Goal: Transaction & Acquisition: Purchase product/service

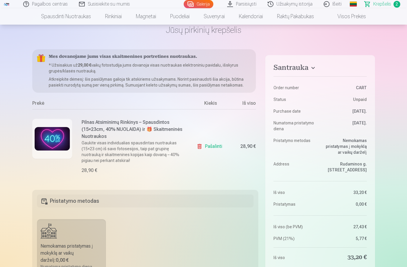
scroll to position [61, 0]
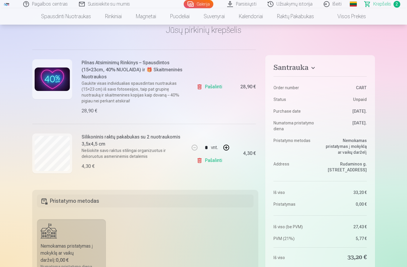
click at [209, 156] on link "Pašalinti" at bounding box center [210, 161] width 28 height 12
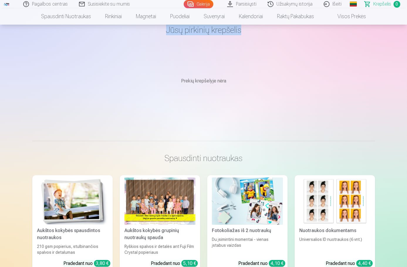
drag, startPoint x: 406, startPoint y: 32, endPoint x: 408, endPoint y: 8, distance: 23.9
click at [406, 8] on html "Pagalbos centras Susisiekite su mumis Galerija Parsisiųsti Užsakymų istorija Iš…" at bounding box center [203, 104] width 407 height 267
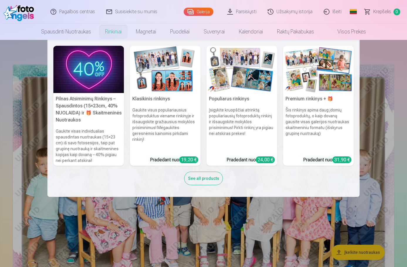
click at [117, 32] on link "Rinkiniai" at bounding box center [113, 31] width 31 height 16
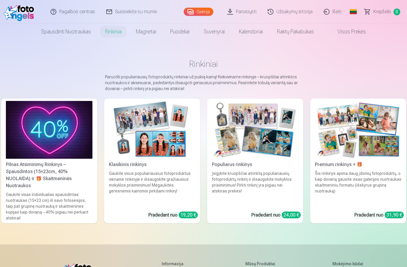
click at [40, 131] on img at bounding box center [49, 130] width 86 height 58
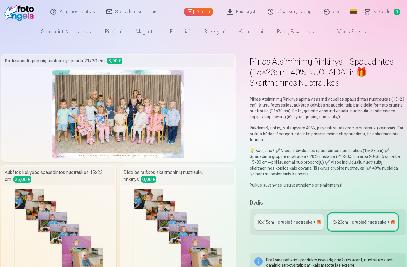
click at [296, 217] on link "10x15сm + grupinė nuotrauka + 🎁" at bounding box center [288, 222] width 69 height 16
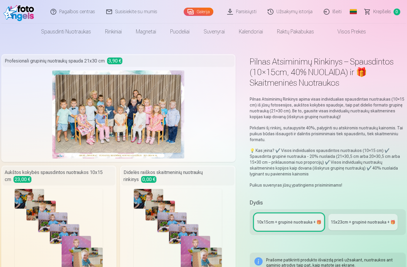
click at [351, 222] on div "15x23сm + grupinė nuotrauka + 🎁" at bounding box center [362, 222] width 65 height 6
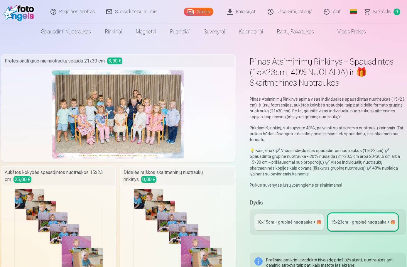
click at [303, 225] on link "10x15сm + grupinė nuotrauka + 🎁" at bounding box center [288, 222] width 69 height 16
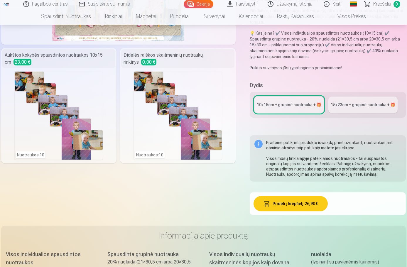
scroll to position [120, 0]
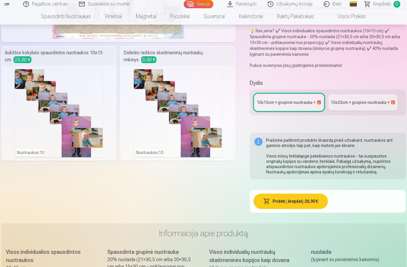
click at [354, 98] on link "15x23сm + grupinė nuotrauka + 🎁" at bounding box center [362, 102] width 69 height 16
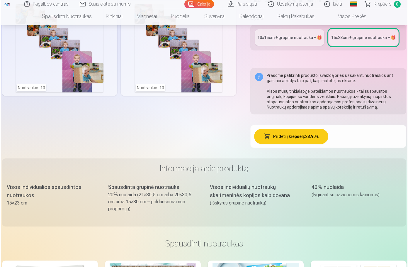
scroll to position [187, 0]
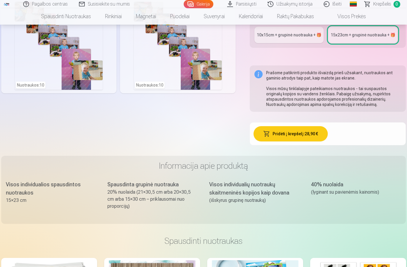
click at [286, 135] on button "Pridėti į krepšelį : 28,90 €" at bounding box center [290, 133] width 74 height 15
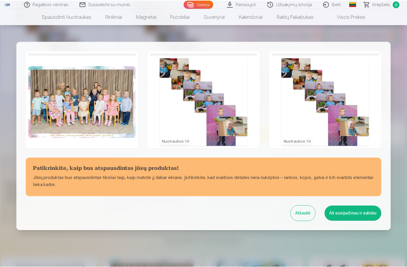
scroll to position [37, 0]
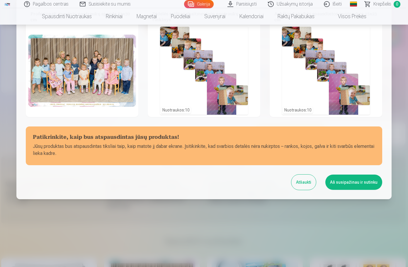
click at [340, 179] on button "Aš susipažinau ir sutinku" at bounding box center [353, 181] width 57 height 15
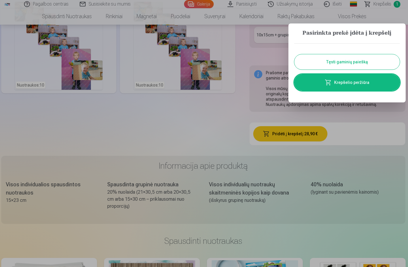
click at [352, 83] on link "Krepšelio peržiūra" at bounding box center [347, 82] width 106 height 16
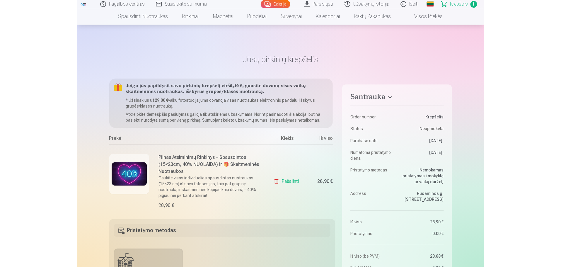
scroll to position [279, 0]
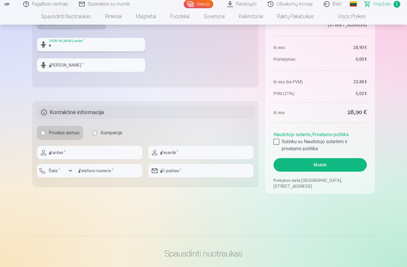
click at [106, 43] on input "text" at bounding box center [91, 44] width 108 height 13
type input "******"
click at [69, 64] on input "text" at bounding box center [91, 64] width 108 height 13
type input "**********"
click at [82, 151] on input "text" at bounding box center [89, 152] width 105 height 13
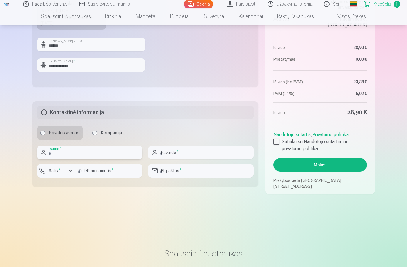
type input "***"
type input "**********"
type input "*********"
type input "**********"
click at [79, 171] on input "*********" at bounding box center [108, 170] width 67 height 13
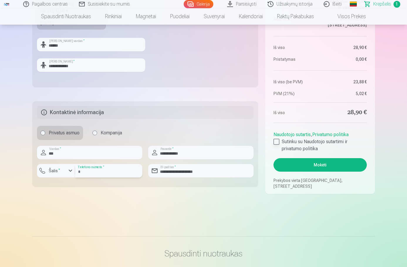
type input "********"
click at [276, 140] on div at bounding box center [276, 142] width 6 height 6
drag, startPoint x: 406, startPoint y: 50, endPoint x: 407, endPoint y: 30, distance: 20.2
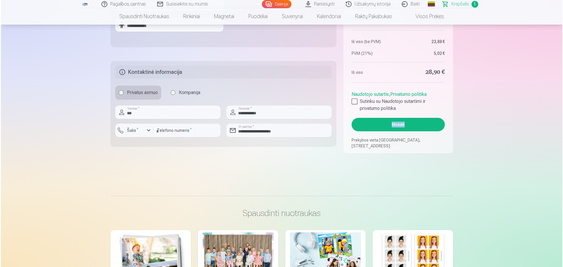
scroll to position [324, 0]
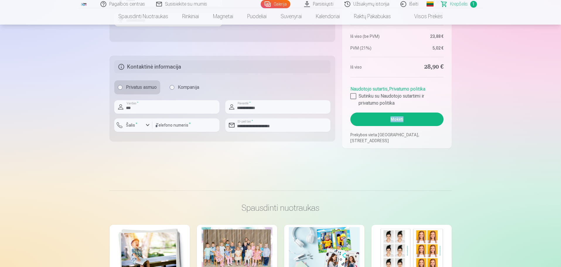
click at [381, 119] on button "Mokėti" at bounding box center [397, 119] width 93 height 13
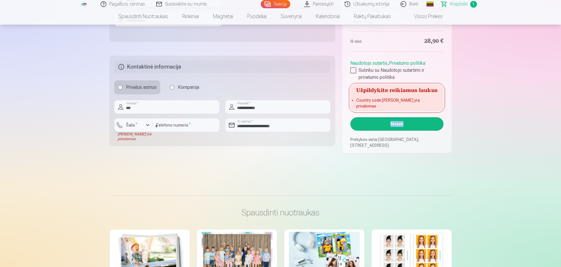
click at [138, 122] on label "Šalis *" at bounding box center [132, 125] width 16 height 6
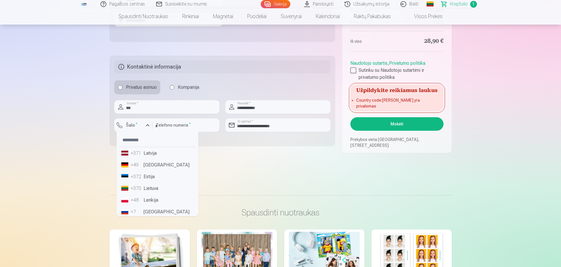
click at [156, 188] on li "+370 Lietuva" at bounding box center [157, 189] width 77 height 12
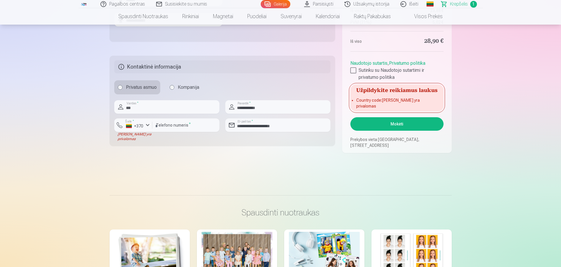
click at [406, 126] on button "Mokėti" at bounding box center [397, 123] width 93 height 13
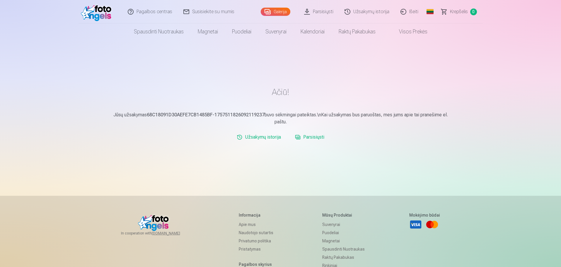
click at [313, 138] on link "Parsisiųsti" at bounding box center [310, 137] width 34 height 12
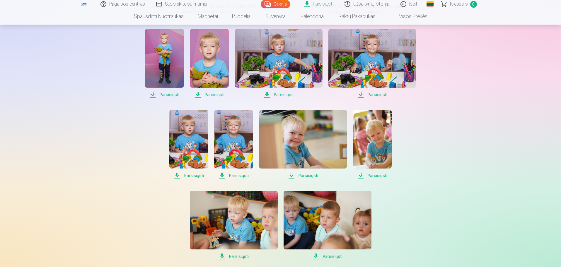
scroll to position [86, 0]
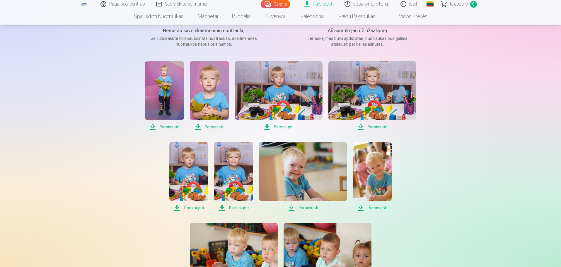
click at [164, 126] on span "Parsisiųsti" at bounding box center [164, 126] width 39 height 7
click at [217, 128] on span "Parsisiųsti" at bounding box center [209, 126] width 39 height 7
click at [272, 127] on span "Parsisiųsti" at bounding box center [279, 126] width 88 height 7
click at [366, 126] on span "Parsisiųsti" at bounding box center [373, 126] width 88 height 7
click at [185, 207] on span "Parsisiųsti" at bounding box center [188, 207] width 39 height 7
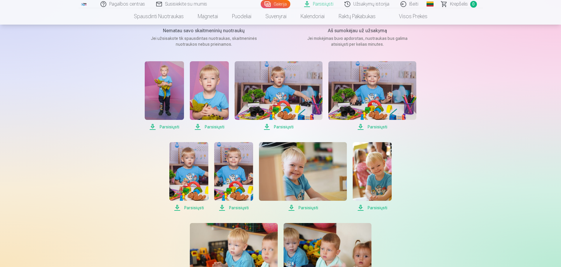
click at [235, 208] on span "Parsisiųsti" at bounding box center [233, 207] width 39 height 7
click at [303, 207] on span "Parsisiųsti" at bounding box center [303, 207] width 88 height 7
click at [373, 208] on span "Parsisiųsti" at bounding box center [372, 207] width 39 height 7
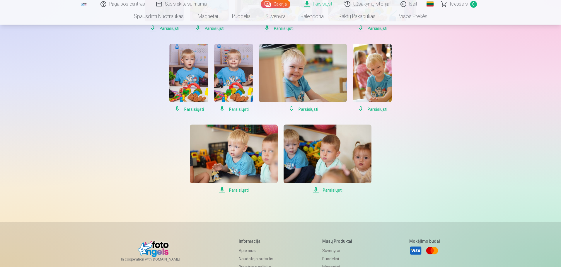
scroll to position [167, 0]
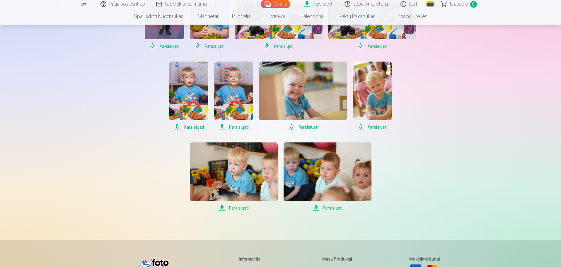
click at [21, 121] on div "Pagalbos centras Susisiekite su mumis Galerija Parsisiųsti Užsakymų istorija Iš…" at bounding box center [280, 117] width 561 height 568
click at [240, 210] on span "Parsisiųsti" at bounding box center [234, 208] width 88 height 7
click at [323, 208] on span "Parsisiųsti" at bounding box center [328, 208] width 88 height 7
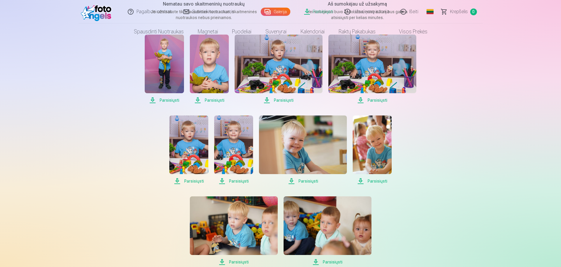
scroll to position [0, 0]
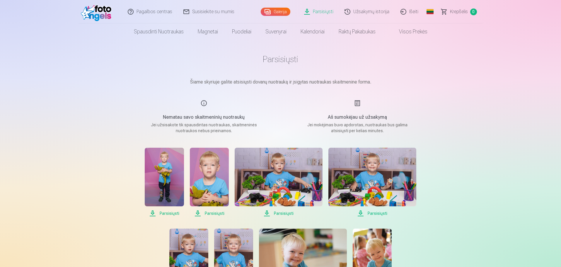
click at [325, 13] on link "Parsisiųsti" at bounding box center [319, 11] width 40 height 23
click at [408, 33] on link "Visos prekės" at bounding box center [409, 31] width 52 height 16
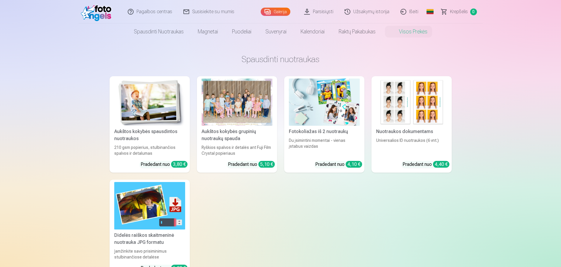
click at [323, 14] on link "Parsisiųsti" at bounding box center [319, 11] width 40 height 23
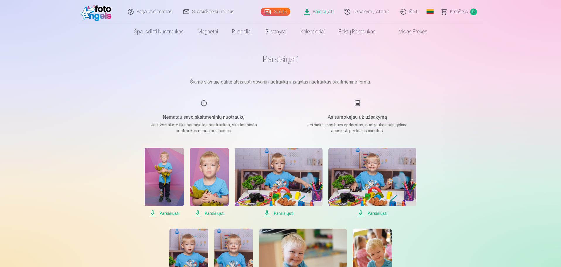
click at [275, 10] on link "Galerija" at bounding box center [276, 12] width 30 height 8
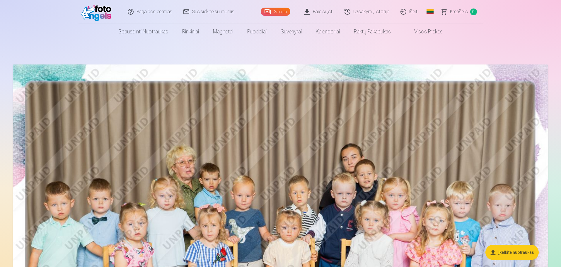
click at [316, 16] on link "Parsisiųsti" at bounding box center [319, 11] width 40 height 23
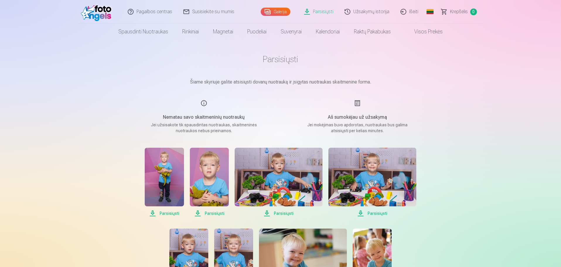
click at [382, 13] on link "Užsakymų istorija" at bounding box center [368, 11] width 56 height 23
